Goal: Communication & Community: Answer question/provide support

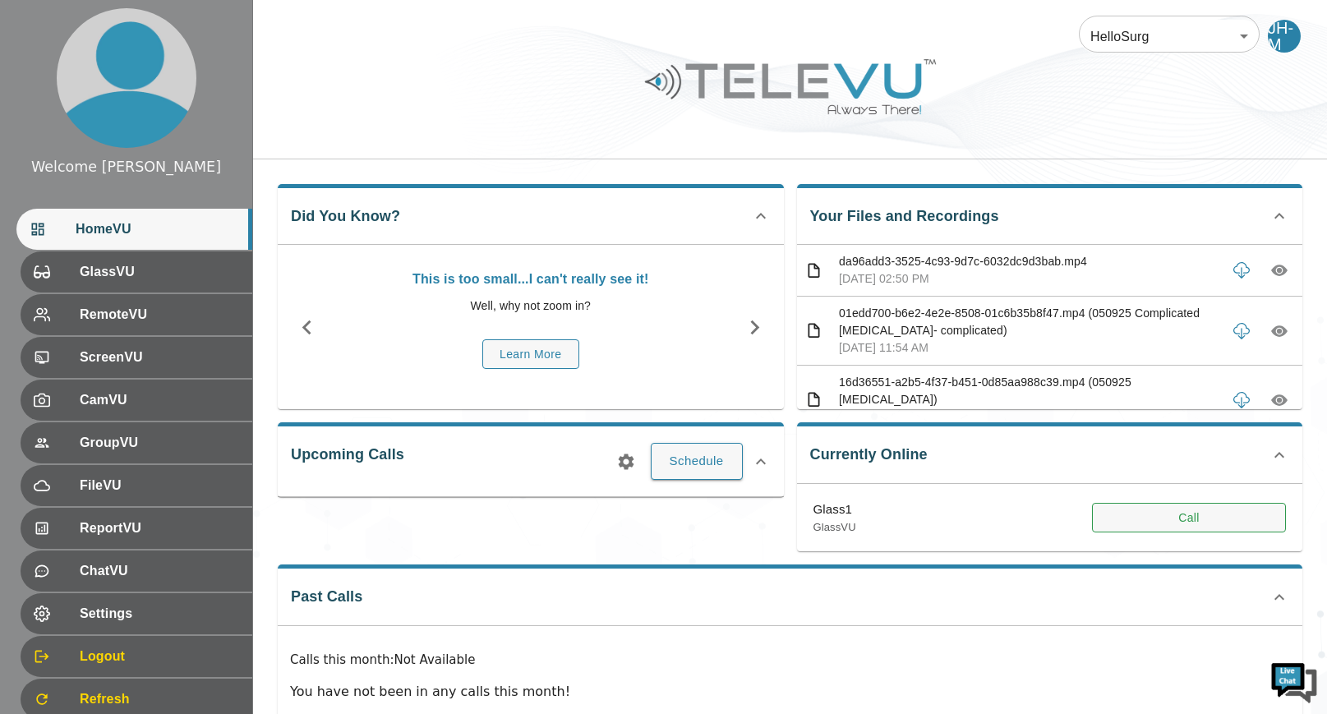
click at [1215, 520] on button "Call" at bounding box center [1189, 518] width 194 height 30
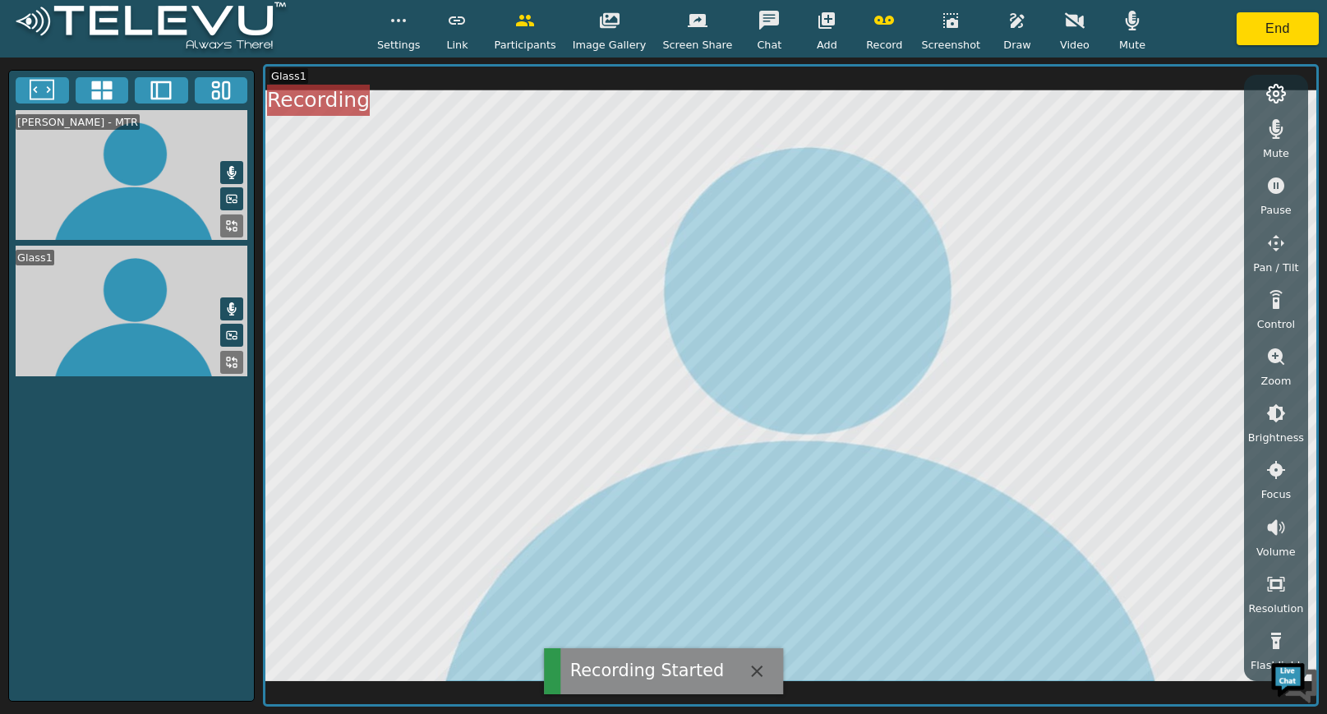
click at [820, 18] on icon "button" at bounding box center [827, 21] width 20 height 20
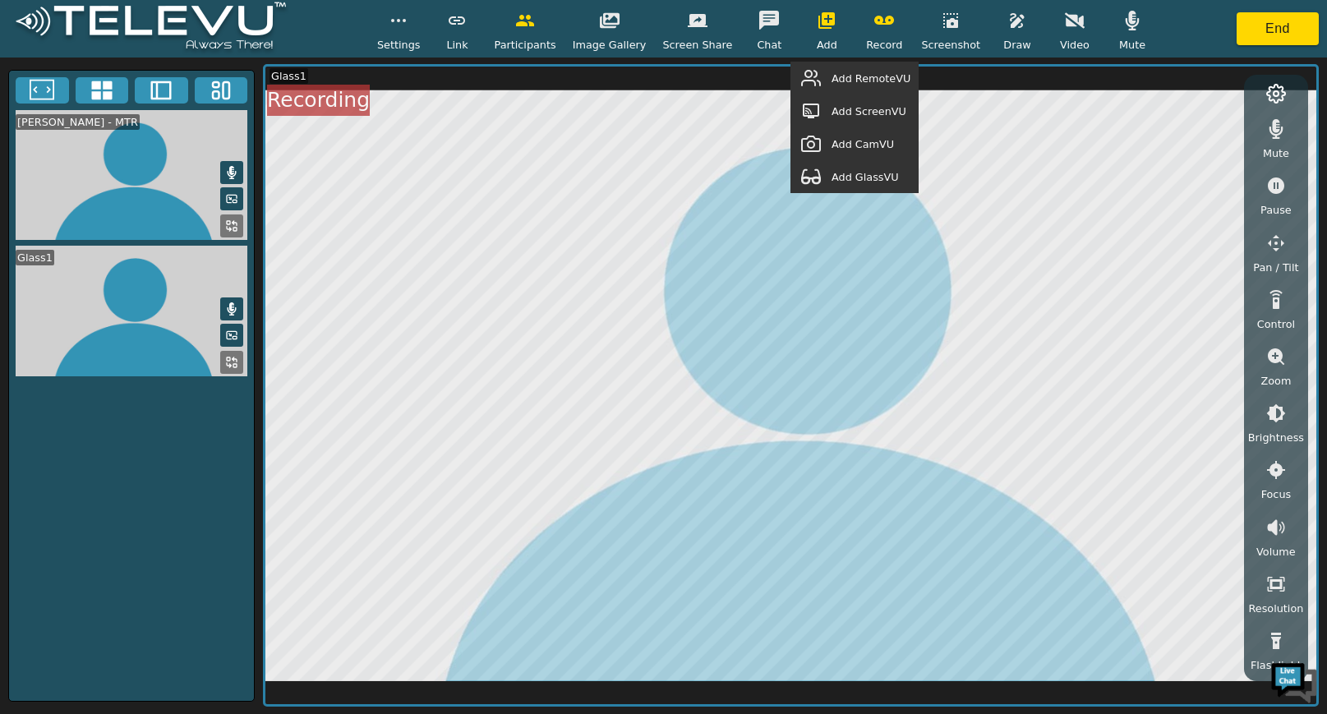
click at [875, 177] on span "Add GlassVU" at bounding box center [865, 177] width 67 height 16
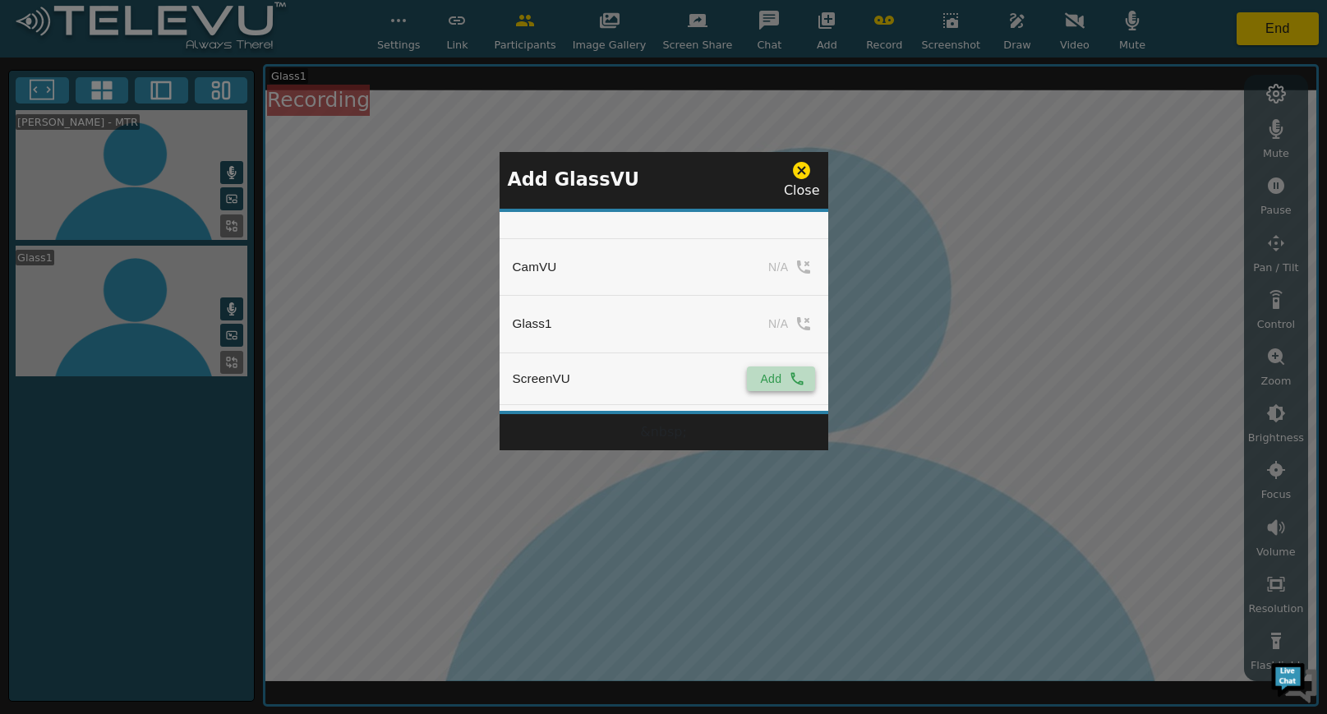
click at [758, 377] on button "Add" at bounding box center [780, 378] width 67 height 25
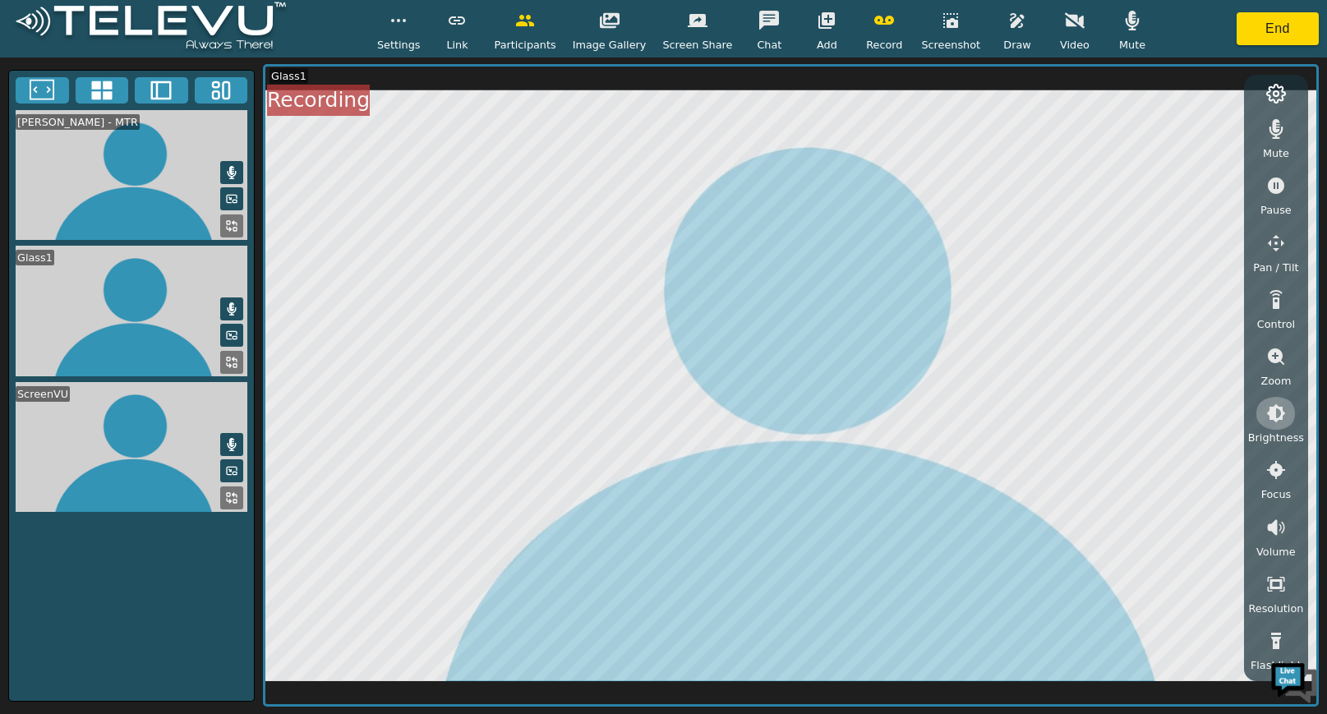
click at [1279, 413] on icon "button" at bounding box center [1276, 413] width 19 height 19
click at [1276, 506] on icon "button" at bounding box center [1276, 503] width 20 height 20
